Goal: Task Accomplishment & Management: Manage account settings

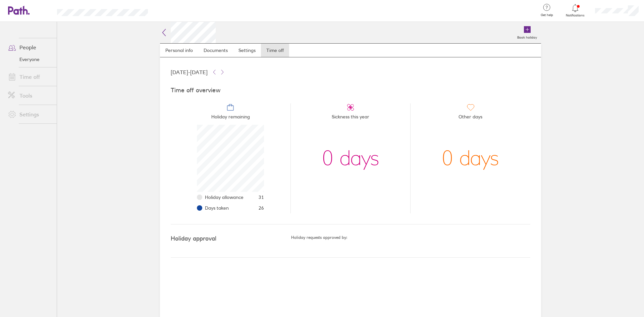
scroll to position [67, 67]
click at [583, 4] on div at bounding box center [575, 7] width 22 height 9
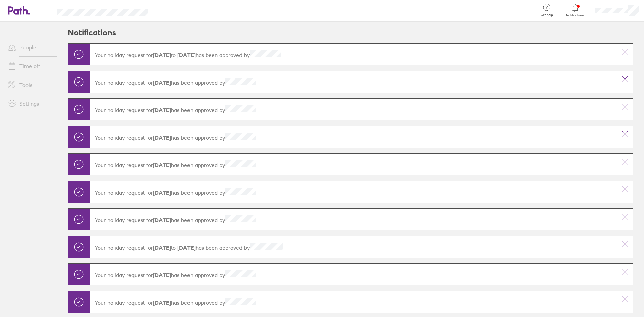
click at [576, 11] on icon at bounding box center [575, 8] width 8 height 8
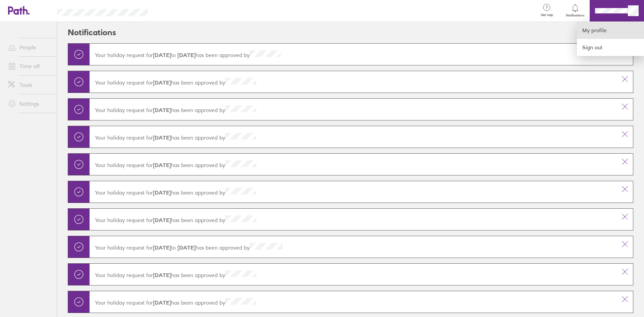
click at [602, 29] on link "My profile" at bounding box center [610, 30] width 67 height 17
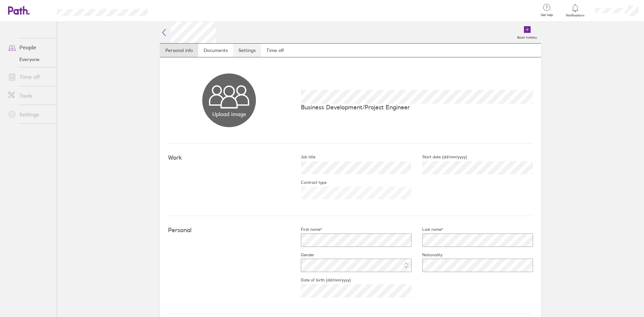
click at [257, 53] on link "Settings" at bounding box center [247, 50] width 28 height 13
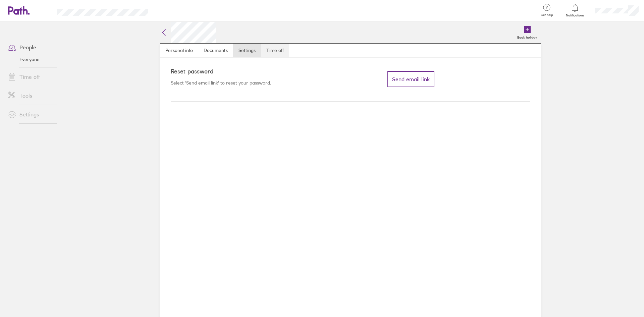
click at [275, 49] on link "Time off" at bounding box center [275, 50] width 28 height 13
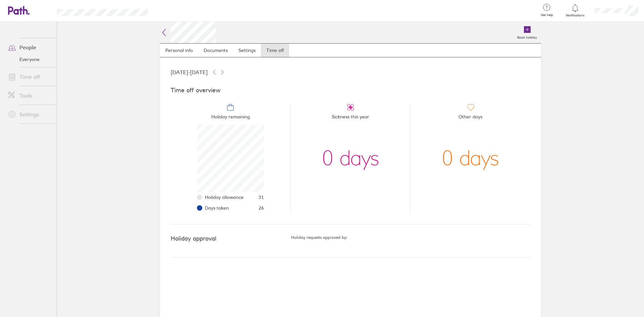
scroll to position [67, 67]
